Goal: Task Accomplishment & Management: Manage account settings

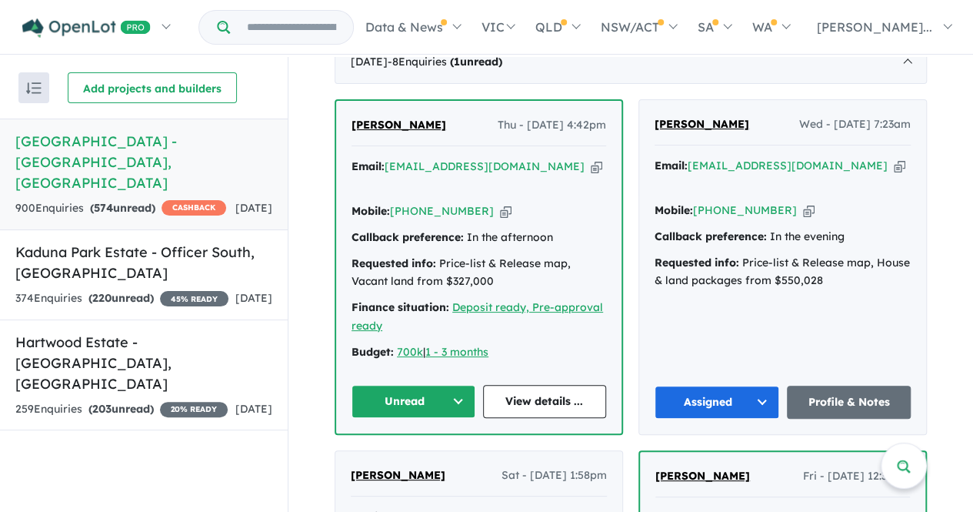
scroll to position [657, 0]
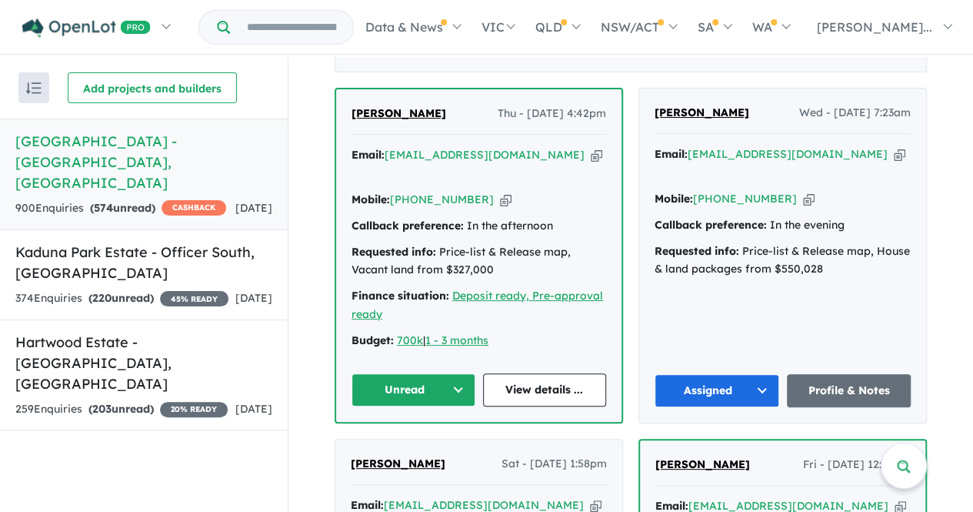
click at [403, 373] on button "Unread" at bounding box center [414, 389] width 124 height 33
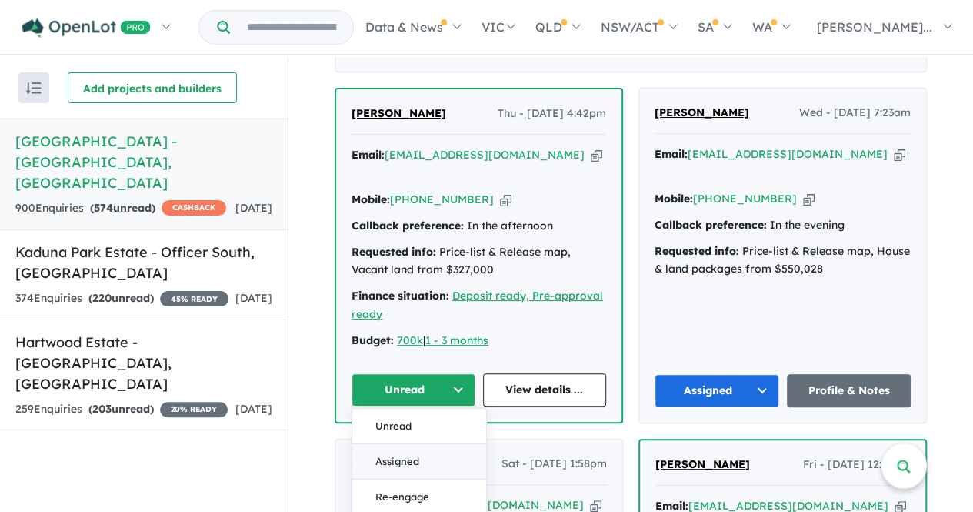
click at [412, 443] on button "Assigned" at bounding box center [419, 460] width 134 height 35
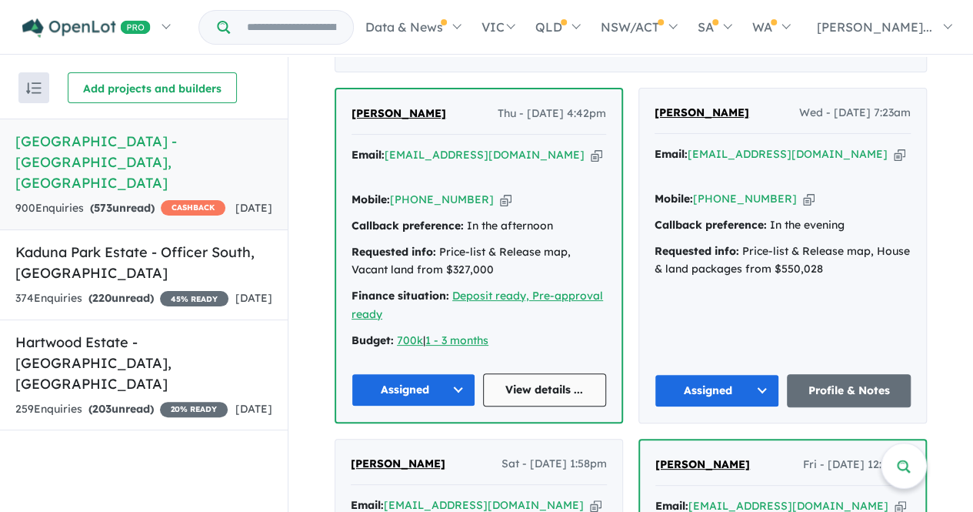
click at [551, 373] on link "View details ..." at bounding box center [545, 389] width 124 height 33
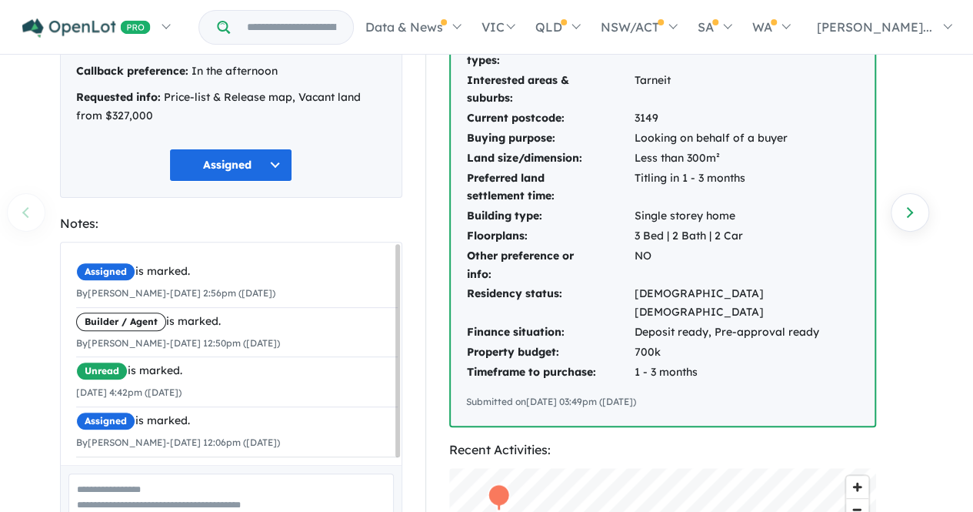
scroll to position [155, 0]
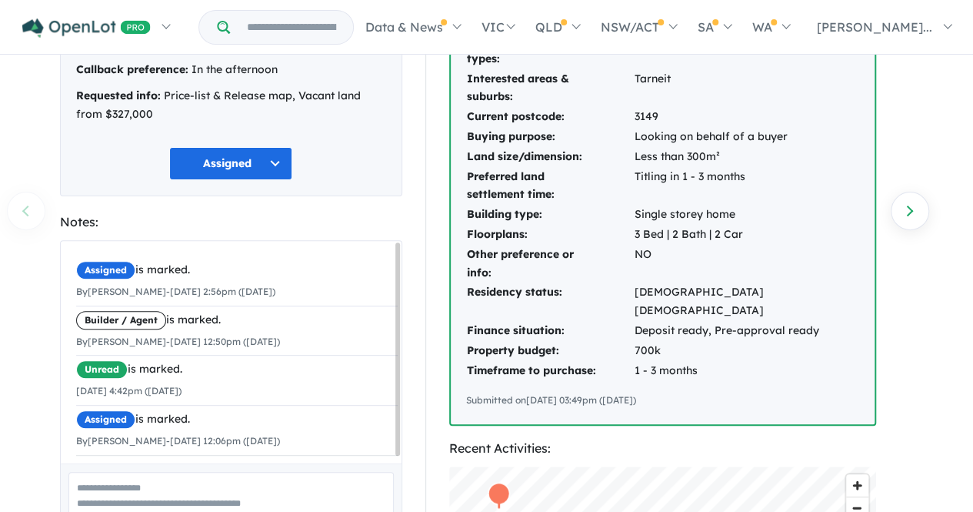
click at [203, 165] on button "Assigned" at bounding box center [230, 163] width 123 height 33
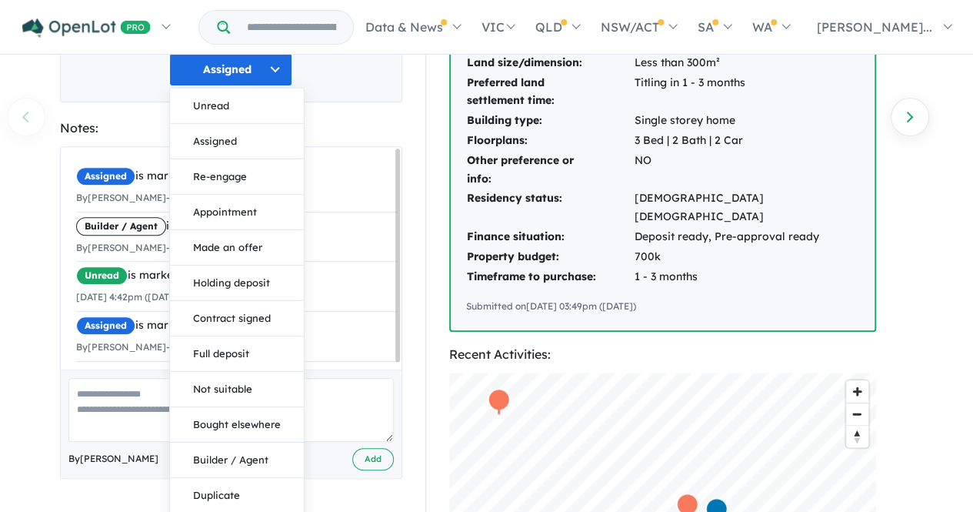
scroll to position [256, 0]
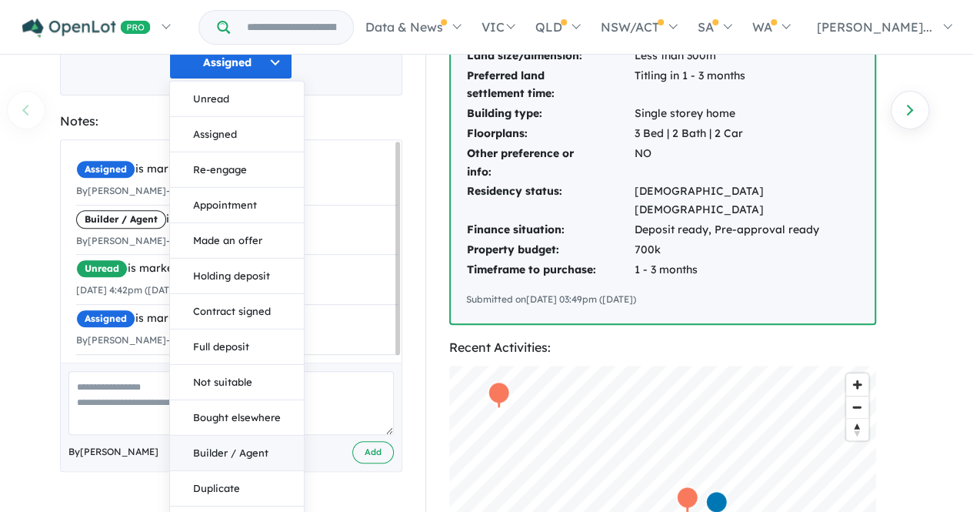
click at [262, 448] on button "Builder / Agent" at bounding box center [237, 452] width 134 height 35
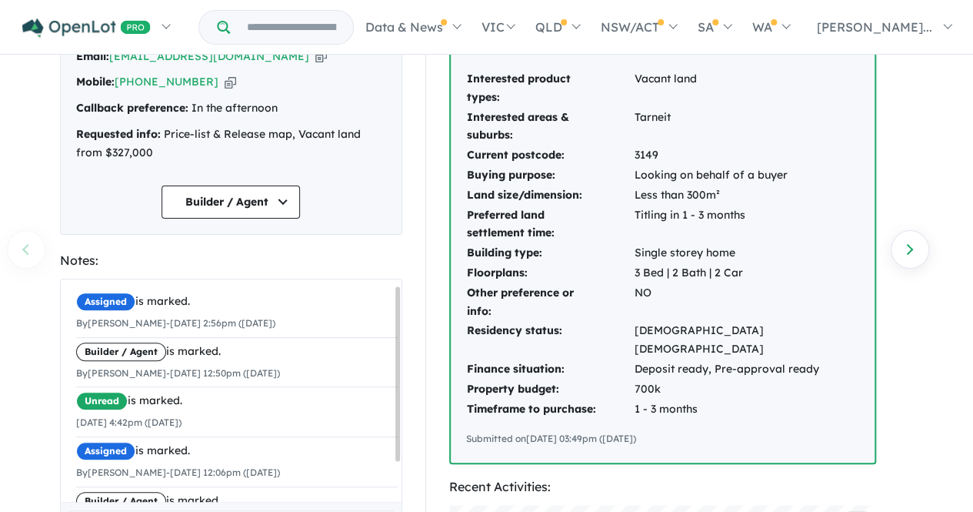
scroll to position [0, 0]
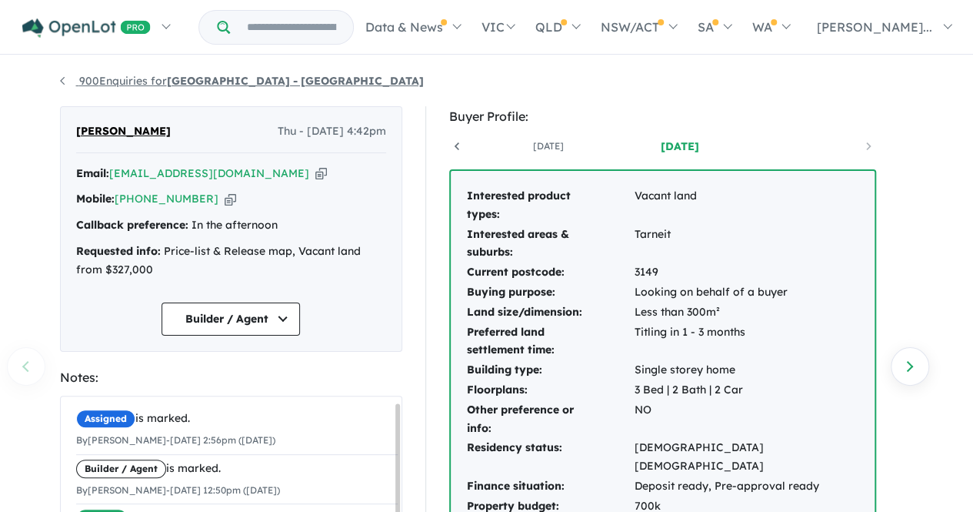
click at [149, 83] on link "900 Enquiries for Ridgelea Estate - Pakenham East" at bounding box center [242, 81] width 364 height 14
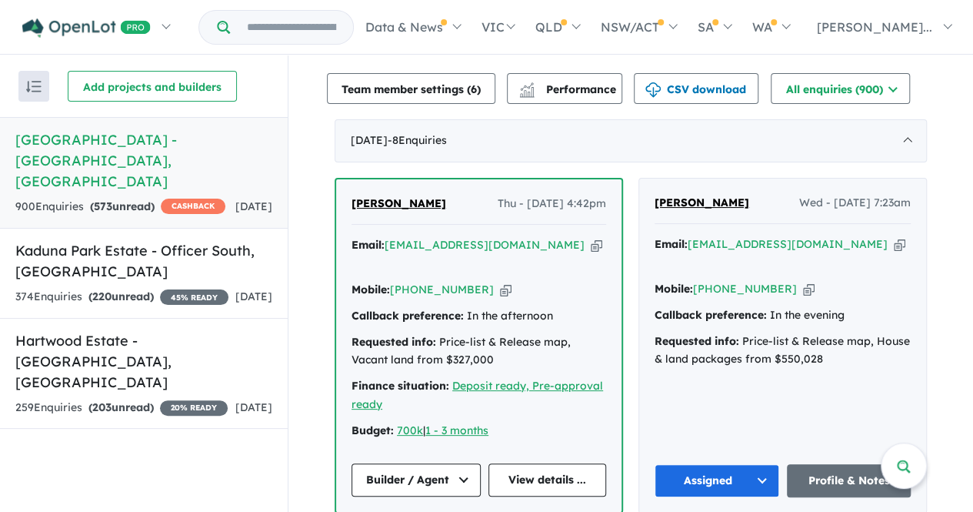
scroll to position [554, 0]
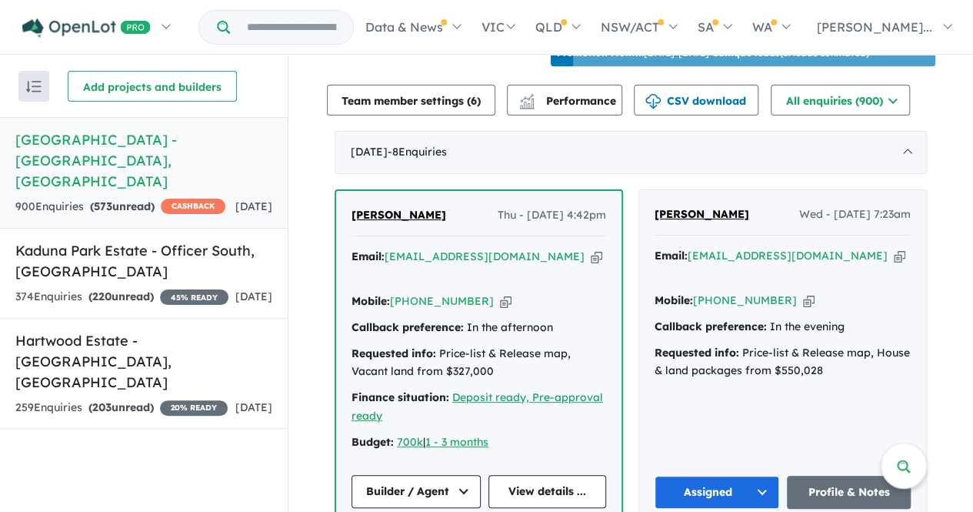
click at [322, 98] on div "Team member settings ( 6 )" at bounding box center [405, 100] width 180 height 31
click at [550, 475] on link "View details ..." at bounding box center [547, 491] width 118 height 33
click at [136, 244] on h5 "Kaduna Park Estate - Officer South , VIC" at bounding box center [143, 261] width 257 height 42
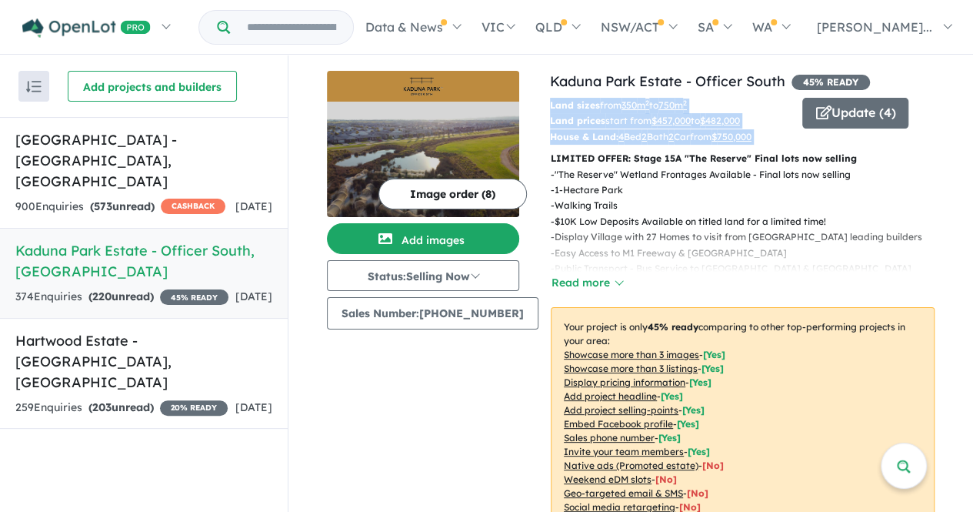
drag, startPoint x: 972, startPoint y: 92, endPoint x: 965, endPoint y: 82, distance: 12.2
click at [965, 82] on div "View 3 projects in your account Kaduna Park Estate - Officer South 45 % READY L…" at bounding box center [630, 283] width 685 height 457
click at [882, 112] on button "Update ( 4 )" at bounding box center [855, 113] width 106 height 31
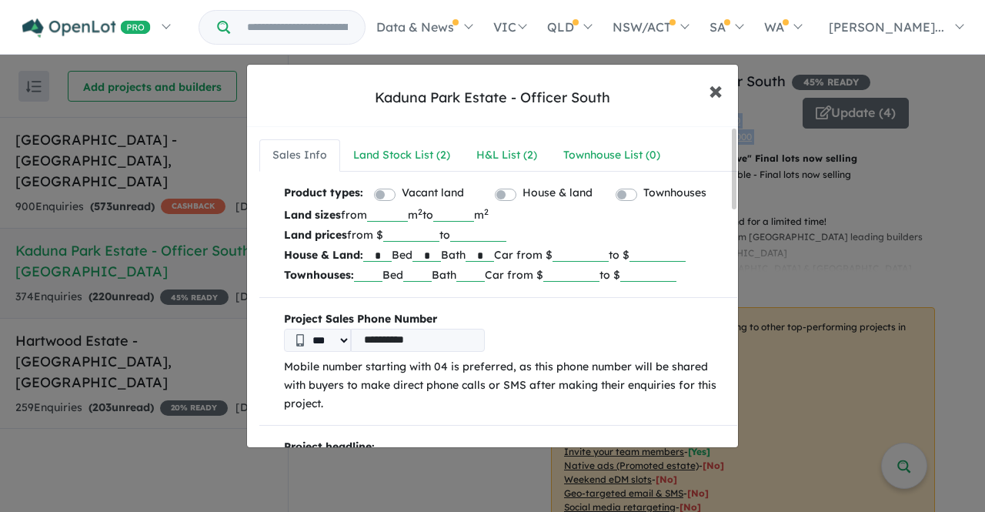
click at [708, 88] on button "× Close" at bounding box center [715, 90] width 45 height 42
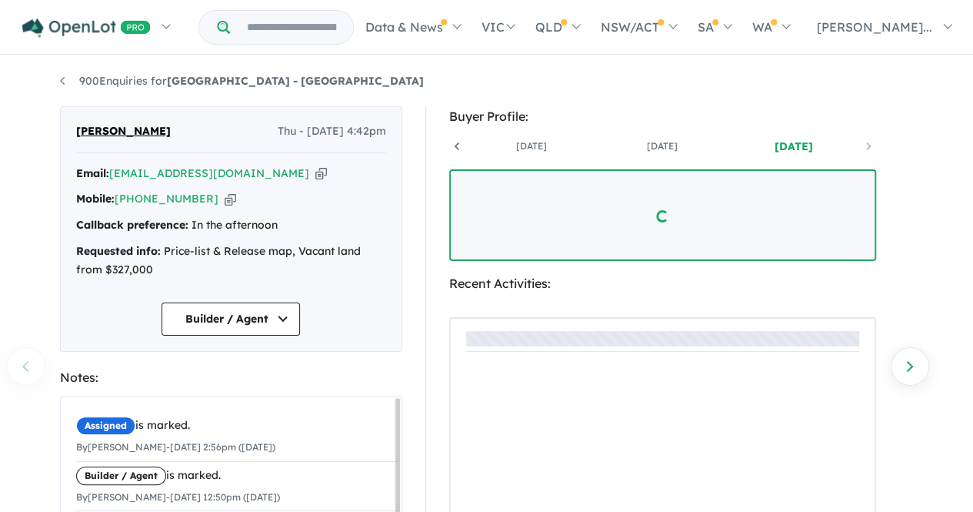
scroll to position [0, 114]
